Goal: Navigation & Orientation: Go to known website

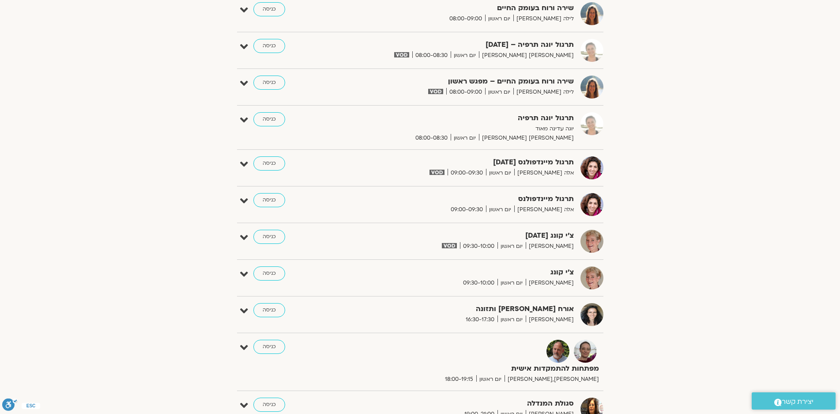
scroll to position [486, 0]
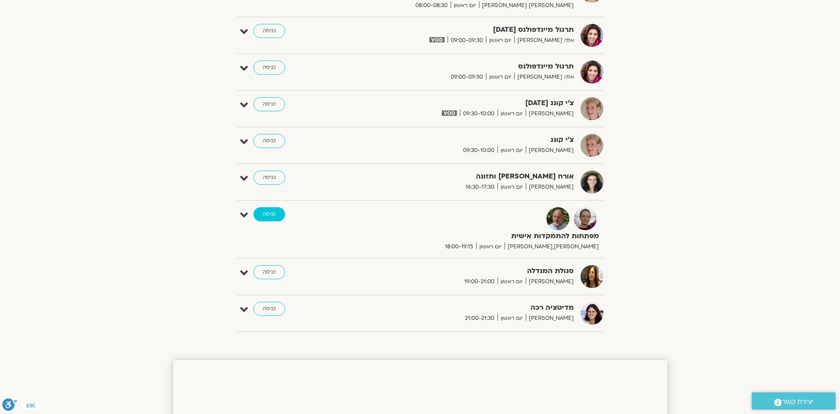
click at [269, 212] on link "כניסה" at bounding box center [269, 214] width 32 height 14
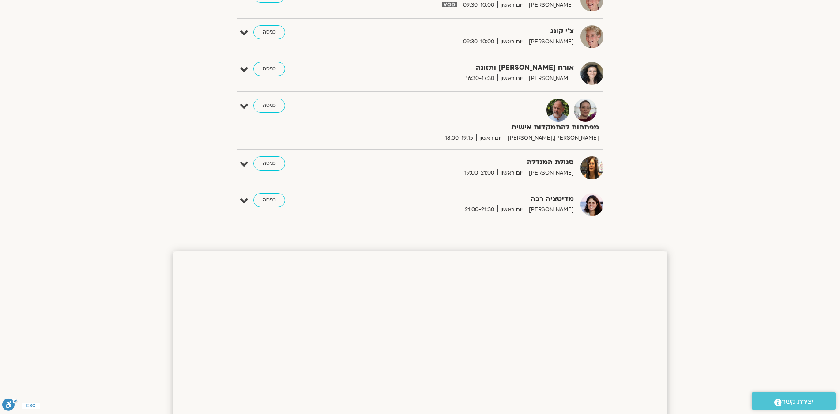
scroll to position [496, 0]
